Goal: Task Accomplishment & Management: Manage account settings

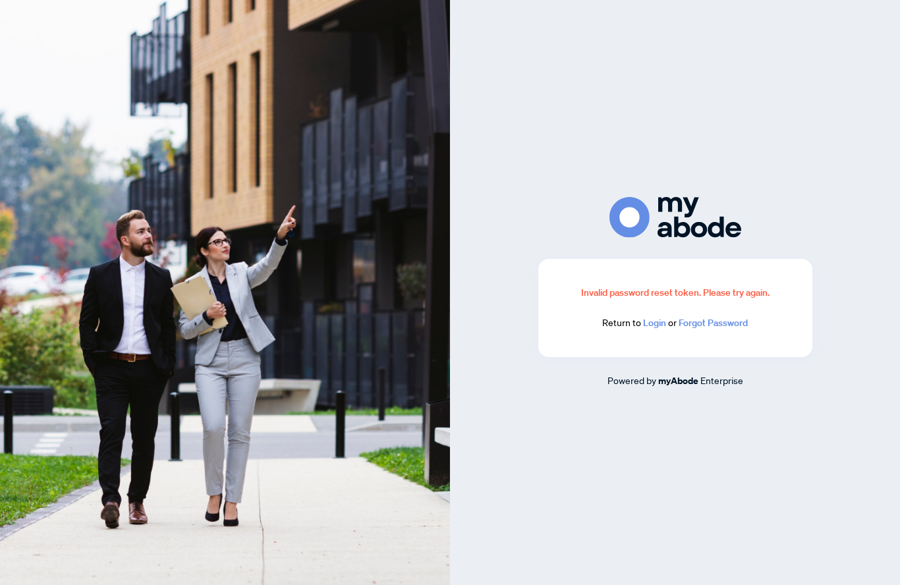
click at [710, 480] on div "Invalid password reset token. Please try again. Return to Login or Forgot Passw…" at bounding box center [675, 292] width 450 height 585
click at [685, 300] on div "Invalid password reset token. Please try again." at bounding box center [675, 292] width 211 height 14
click at [707, 329] on link "Forgot Password" at bounding box center [713, 323] width 69 height 12
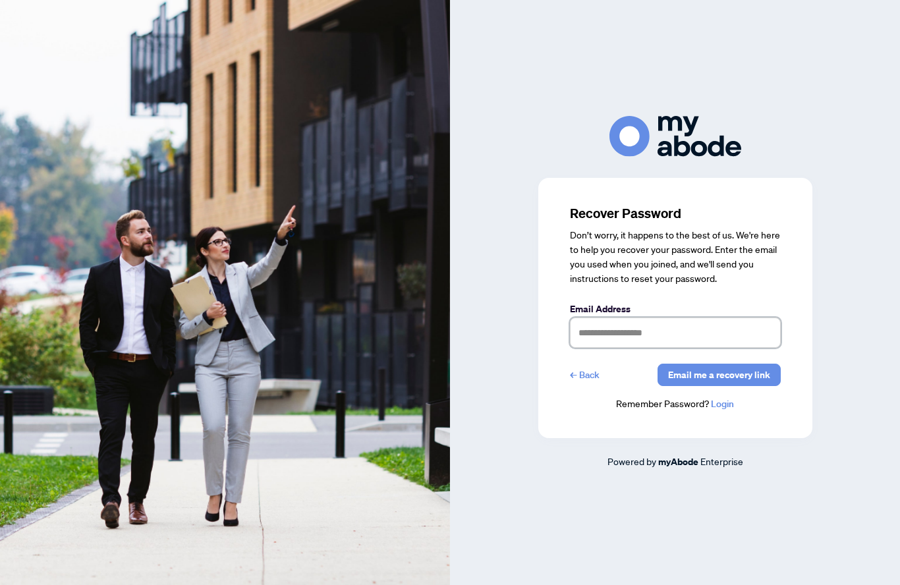
click at [629, 348] on input "text" at bounding box center [675, 333] width 211 height 30
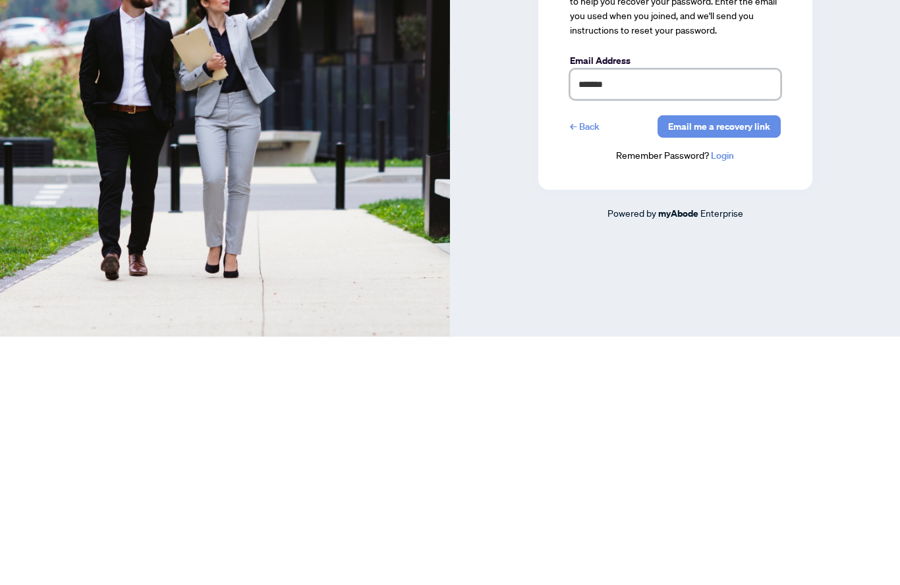
type input "********"
type input "**********"
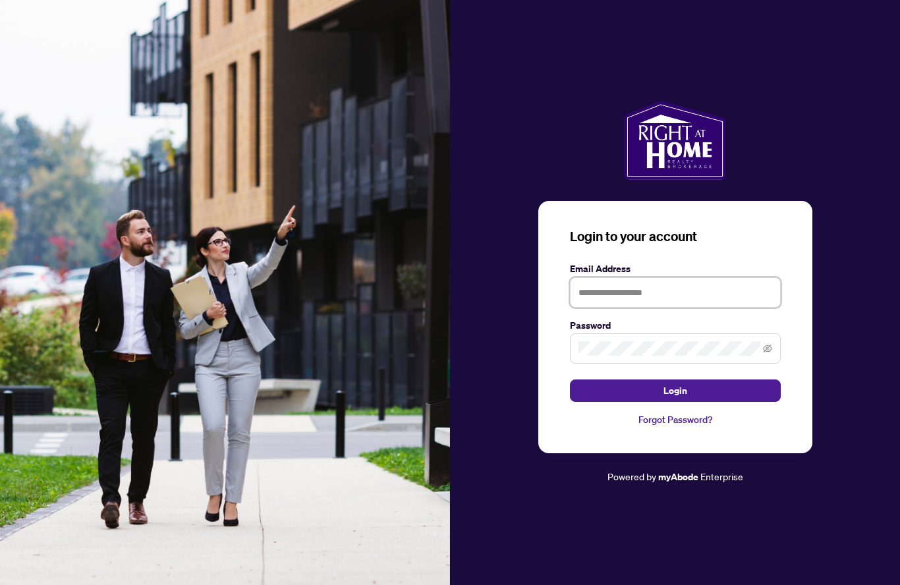
click at [631, 308] on input "text" at bounding box center [675, 292] width 211 height 30
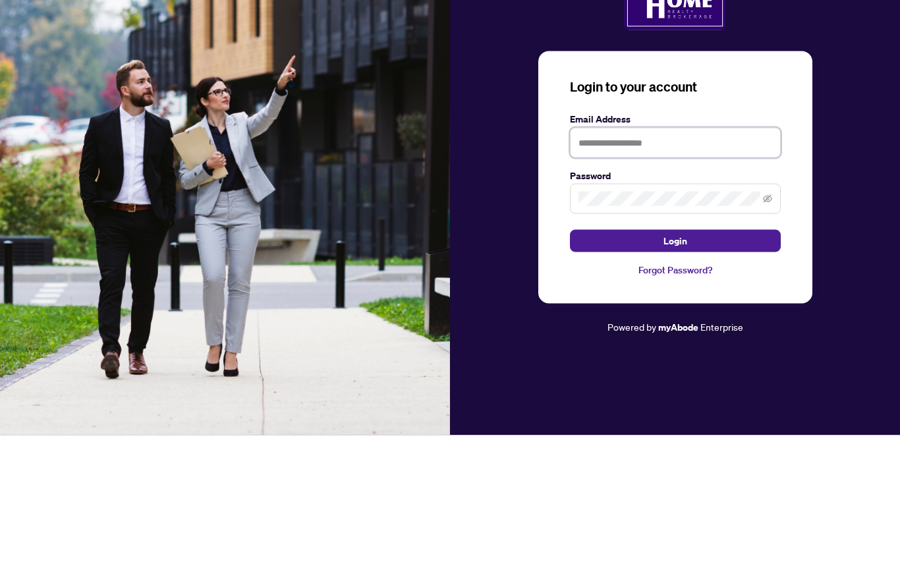
type input "**********"
click at [675, 380] on button "Login" at bounding box center [675, 391] width 211 height 22
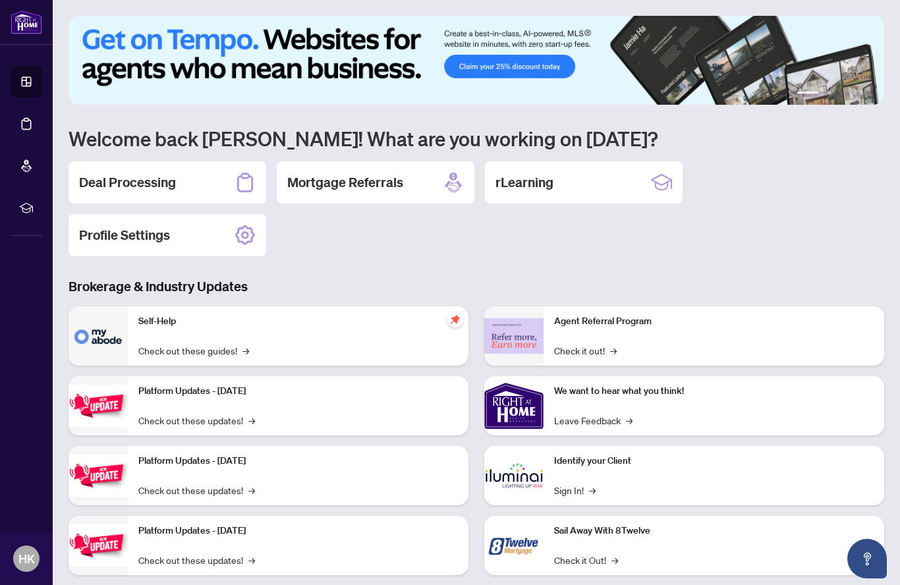
click at [226, 187] on div "Deal Processing" at bounding box center [168, 182] width 198 height 42
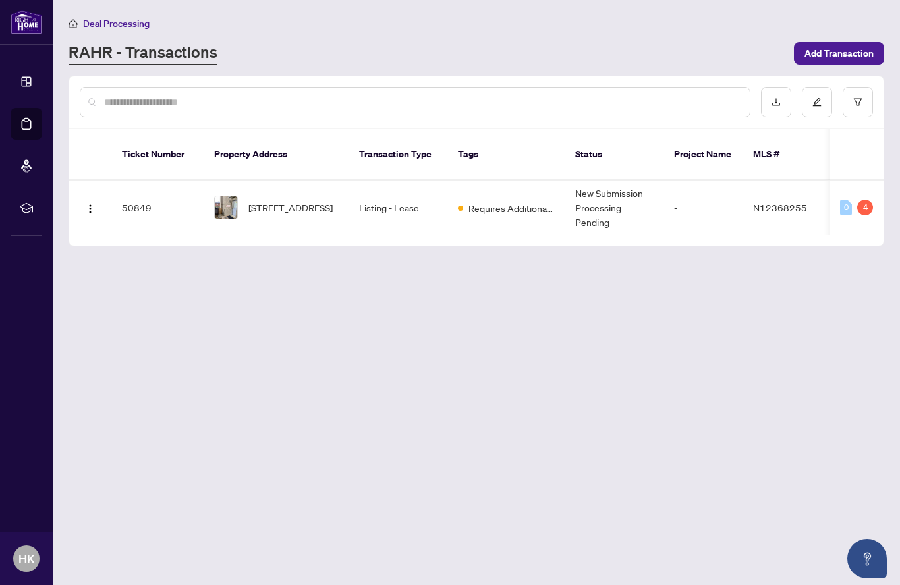
click at [392, 197] on td "Listing - Lease" at bounding box center [398, 208] width 99 height 55
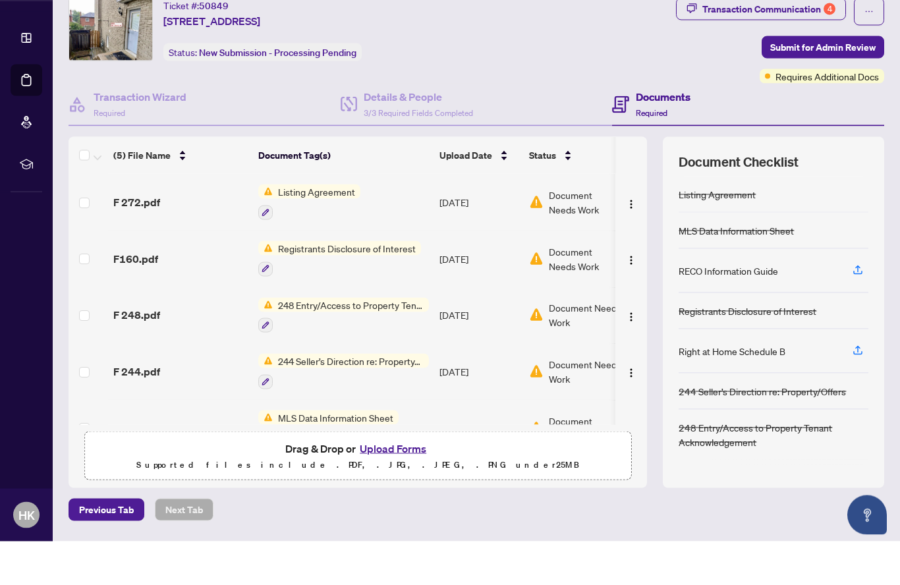
scroll to position [51, 0]
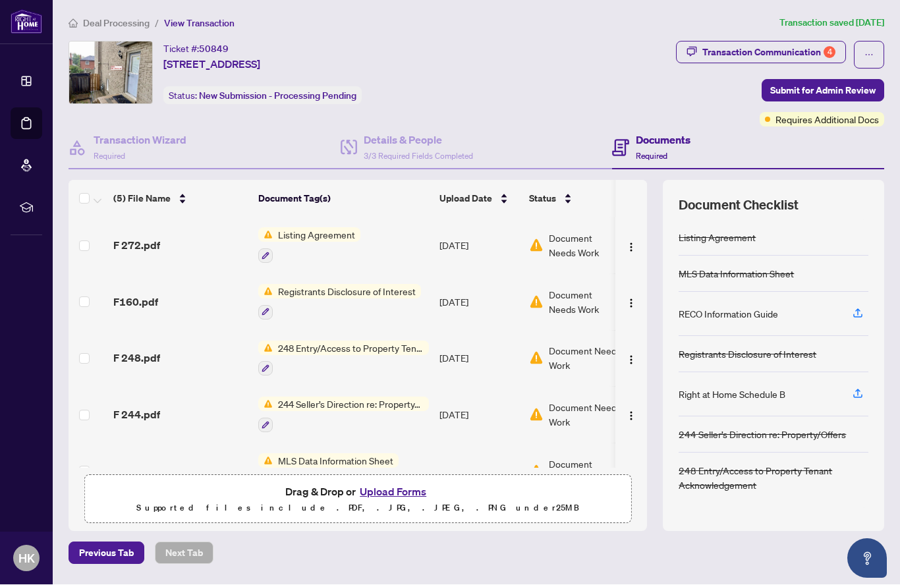
click at [394, 484] on button "Upload Forms" at bounding box center [393, 492] width 74 height 17
click at [399, 484] on button "Upload Forms" at bounding box center [393, 492] width 74 height 17
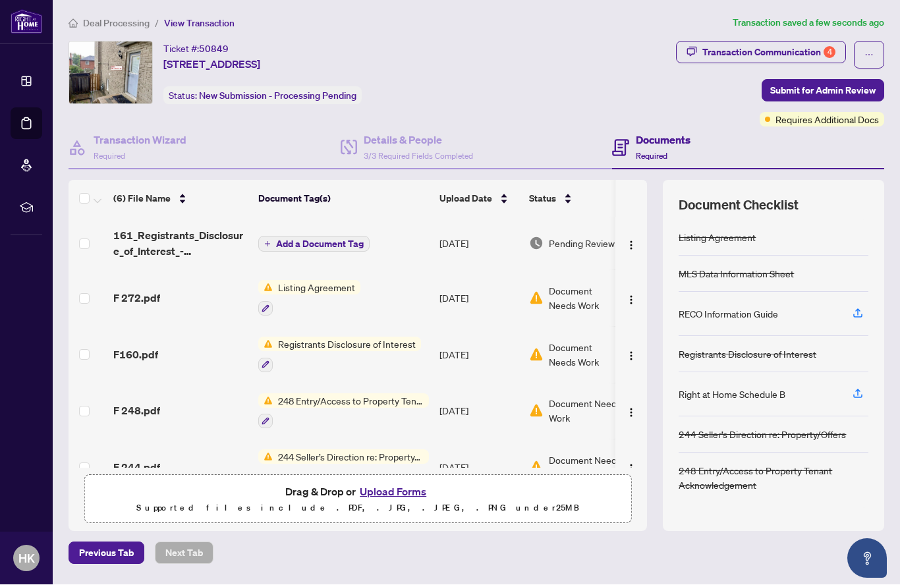
scroll to position [0, 0]
click at [400, 484] on button "Upload Forms" at bounding box center [393, 492] width 74 height 17
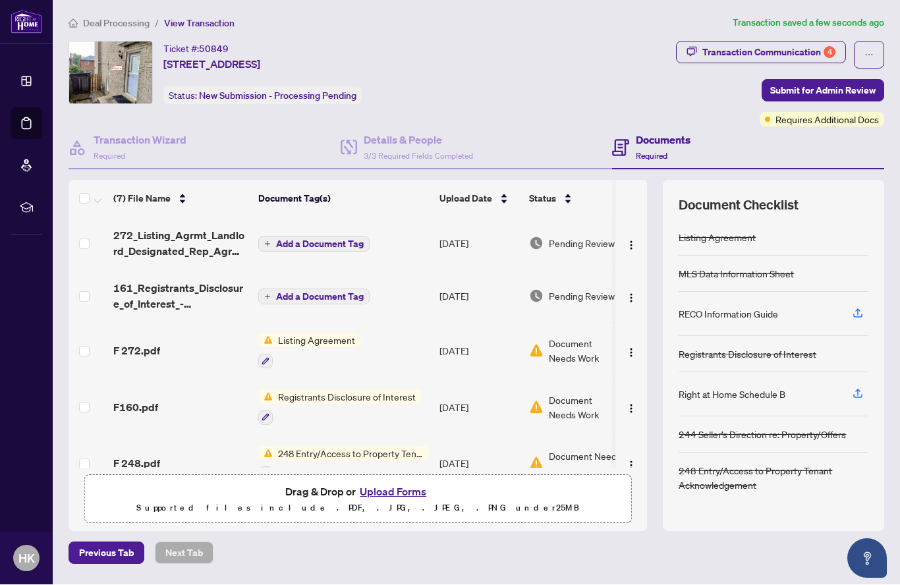
click at [412, 484] on button "Upload Forms" at bounding box center [393, 492] width 74 height 17
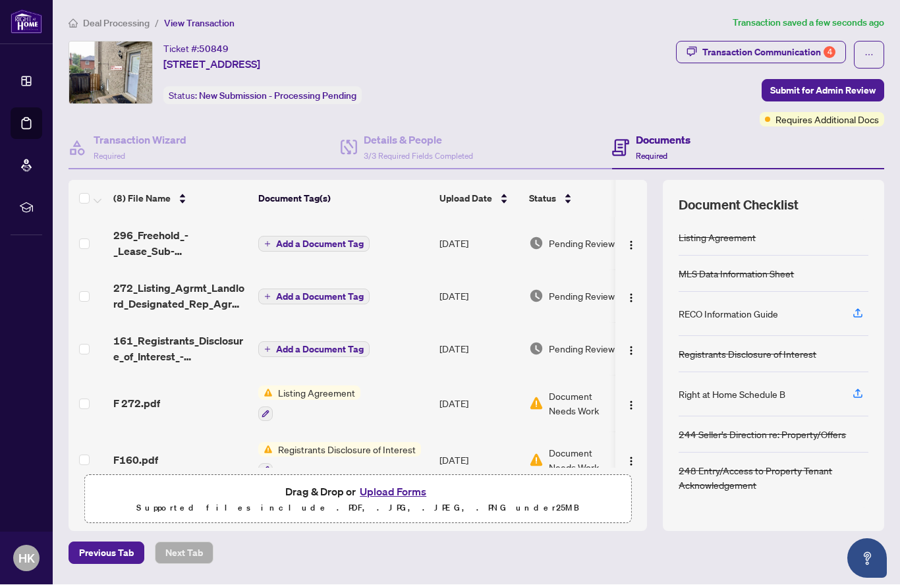
click at [631, 293] on img "button" at bounding box center [631, 298] width 11 height 11
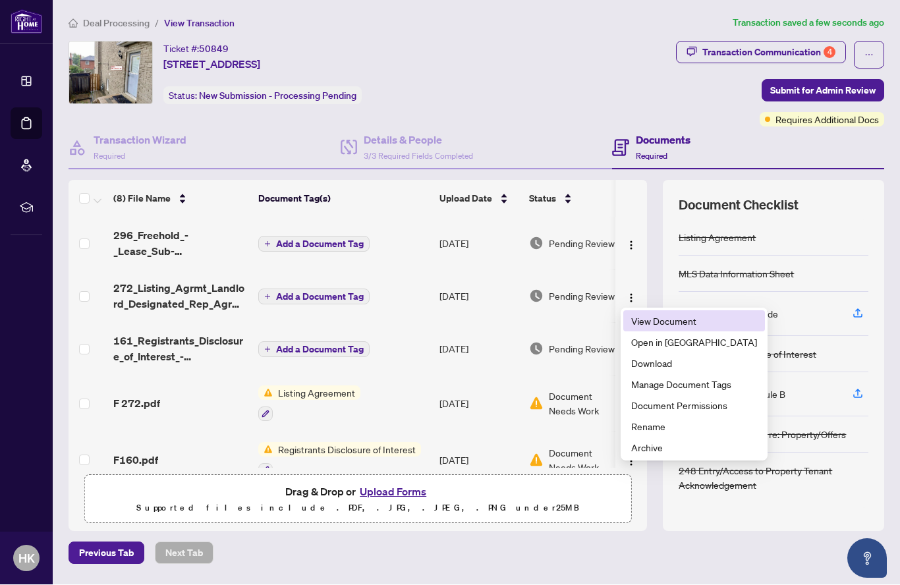
click at [681, 314] on span "View Document" at bounding box center [694, 321] width 126 height 14
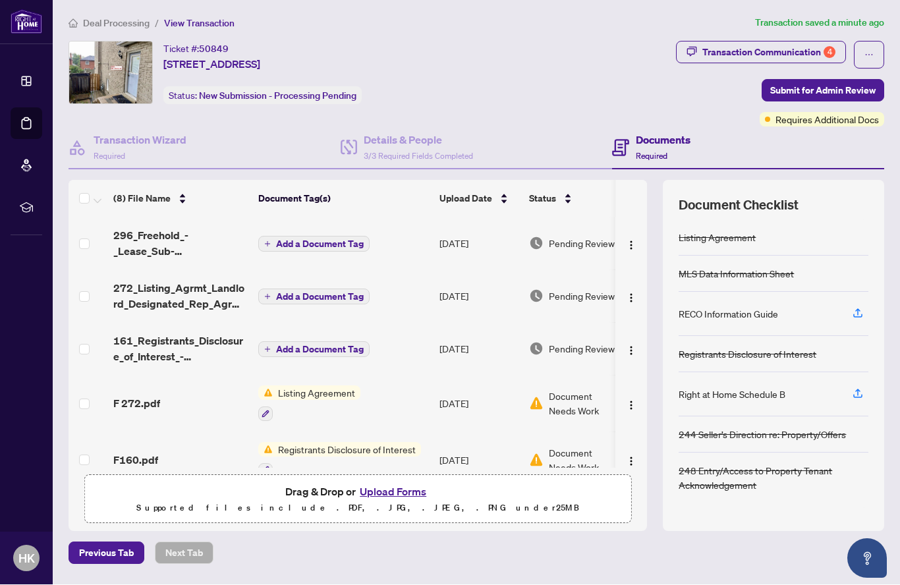
click at [627, 339] on button "button" at bounding box center [631, 349] width 21 height 21
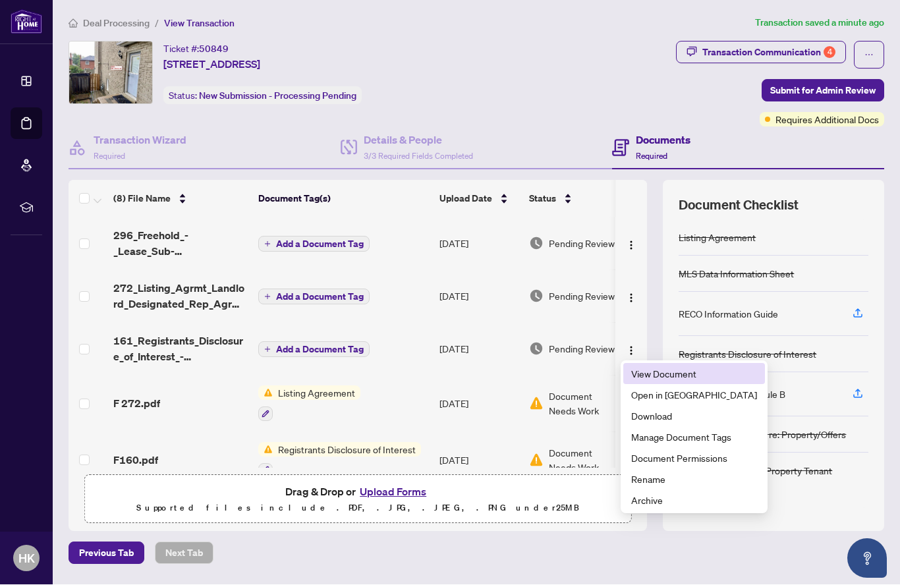
click at [691, 367] on span "View Document" at bounding box center [694, 374] width 126 height 14
